Goal: Transaction & Acquisition: Purchase product/service

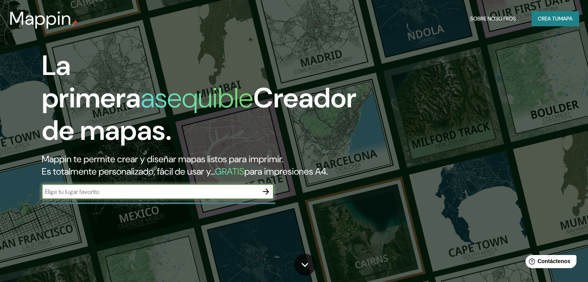
click at [221, 196] on input "text" at bounding box center [150, 191] width 216 height 9
type input "lima"
click at [263, 196] on icon "button" at bounding box center [265, 191] width 9 height 9
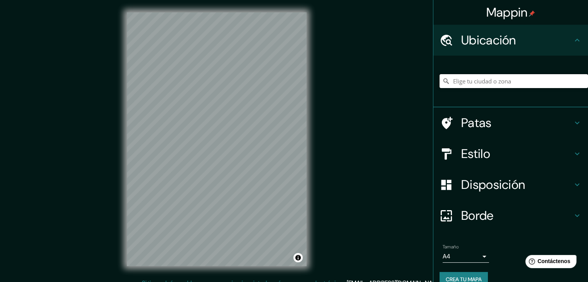
click at [466, 78] on input "Elige tu ciudad o zona" at bounding box center [513, 81] width 148 height 14
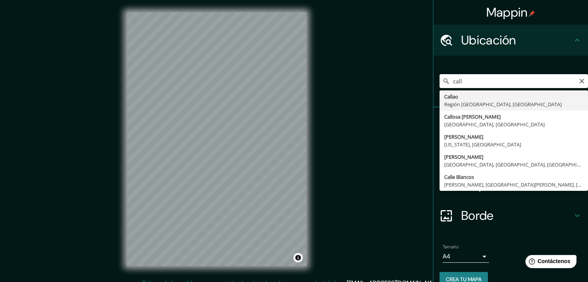
type input "[GEOGRAPHIC_DATA], [GEOGRAPHIC_DATA], [GEOGRAPHIC_DATA]"
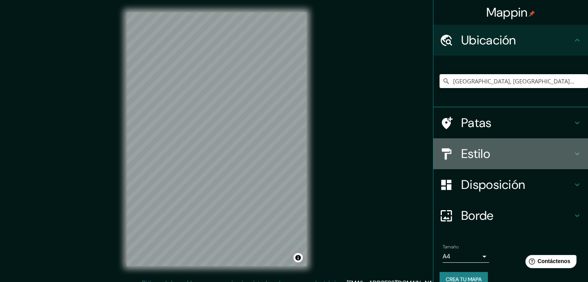
click at [489, 155] on h4 "Estilo" at bounding box center [516, 153] width 111 height 15
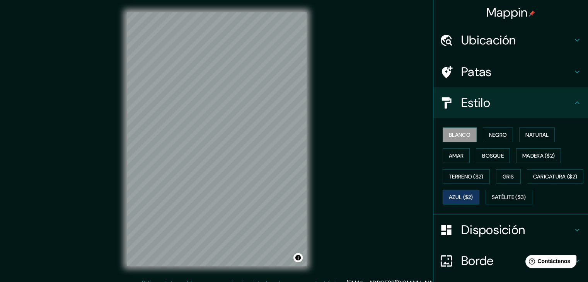
click at [473, 196] on font "Azul ($2)" at bounding box center [461, 197] width 24 height 7
click at [539, 103] on h4 "Estilo" at bounding box center [516, 102] width 111 height 15
click at [535, 74] on h4 "Patas" at bounding box center [516, 71] width 111 height 15
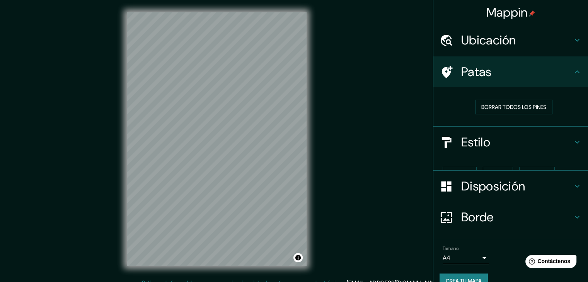
click at [535, 48] on h4 "Ubicación" at bounding box center [516, 39] width 111 height 15
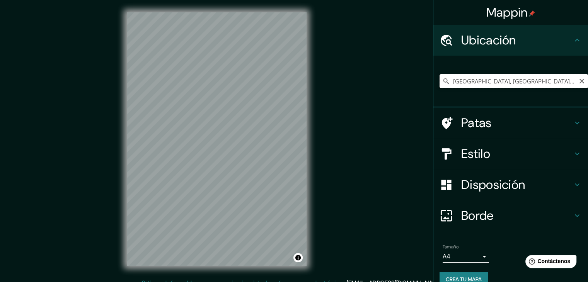
click at [527, 84] on input "[GEOGRAPHIC_DATA], [GEOGRAPHIC_DATA], [GEOGRAPHIC_DATA]" at bounding box center [513, 81] width 148 height 14
drag, startPoint x: 535, startPoint y: 76, endPoint x: 415, endPoint y: 85, distance: 120.1
click at [415, 85] on div "Mappin Ubicación Callao, [GEOGRAPHIC_DATA], [GEOGRAPHIC_DATA] Patas Estilo Disp…" at bounding box center [294, 145] width 588 height 291
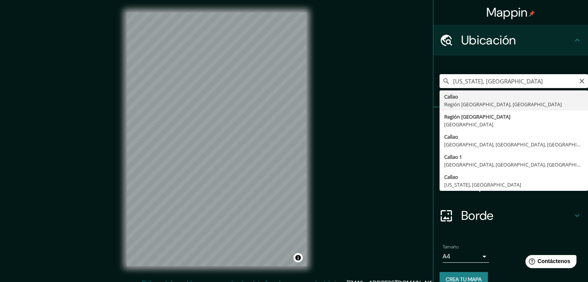
type input "[GEOGRAPHIC_DATA], [GEOGRAPHIC_DATA], [GEOGRAPHIC_DATA]"
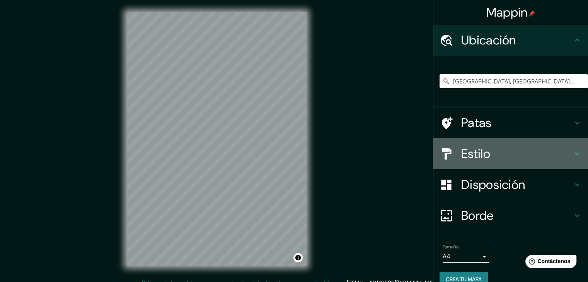
click at [492, 150] on h4 "Estilo" at bounding box center [516, 153] width 111 height 15
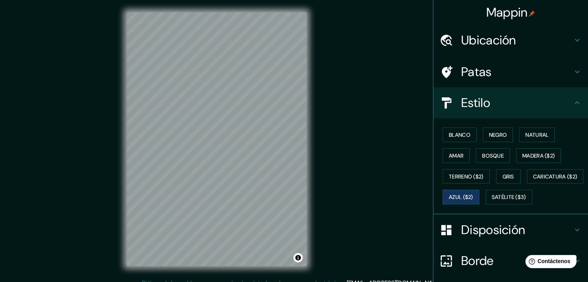
click at [518, 112] on div "Estilo" at bounding box center [510, 102] width 155 height 31
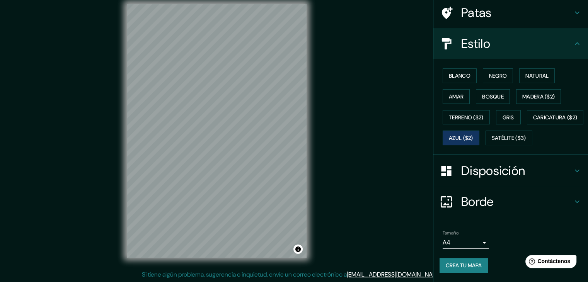
scroll to position [9, 0]
click at [471, 244] on body "Mappin Ubicación Callao, [GEOGRAPHIC_DATA], [GEOGRAPHIC_DATA] Patas Estilo Blan…" at bounding box center [294, 132] width 588 height 282
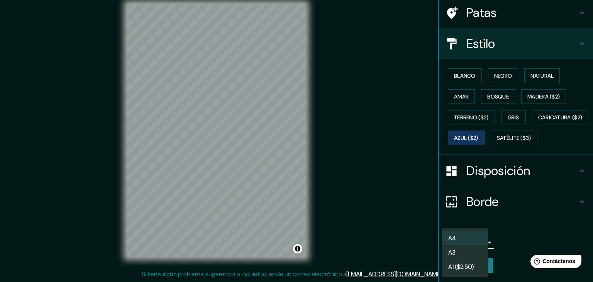
click at [473, 243] on li "A4" at bounding box center [465, 238] width 46 height 14
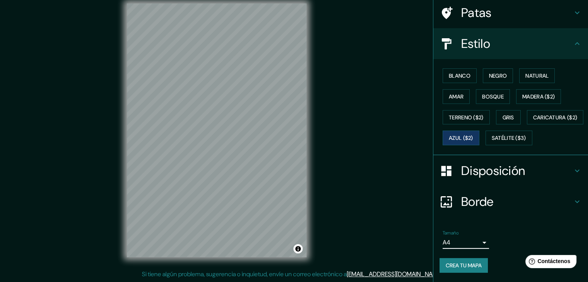
click at [473, 243] on body "Mappin Ubicación Callao, [GEOGRAPHIC_DATA], [GEOGRAPHIC_DATA] Patas Estilo Blan…" at bounding box center [294, 132] width 588 height 282
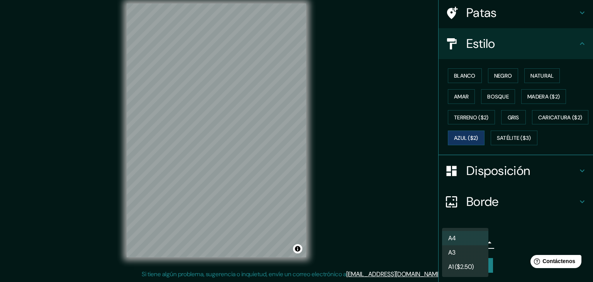
click at [469, 251] on li "A3" at bounding box center [465, 252] width 46 height 14
type input "a4"
